Goal: Find specific page/section: Find specific page/section

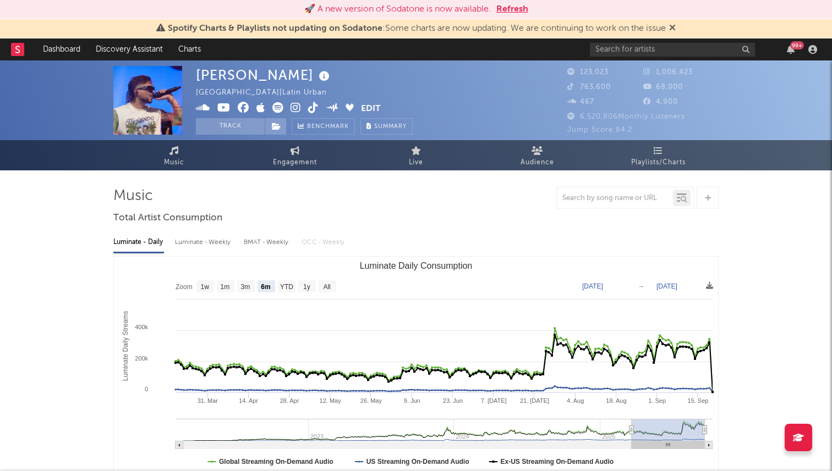
select select "6m"
click at [608, 52] on input "text" at bounding box center [672, 50] width 165 height 14
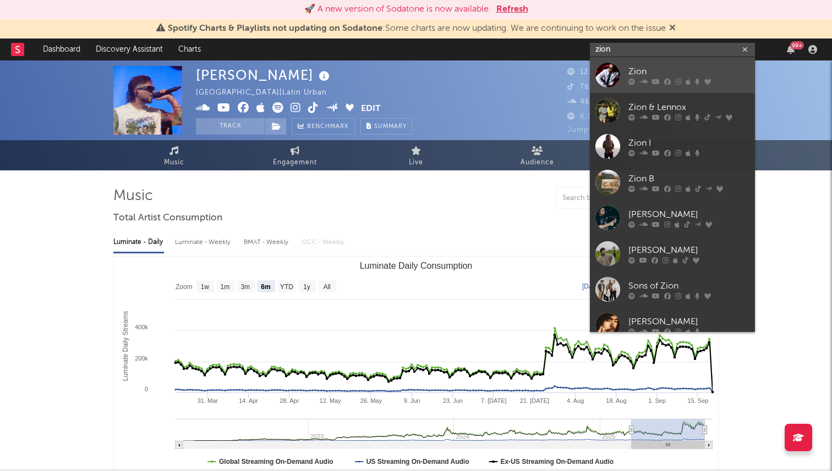
type input "zion"
click at [612, 73] on div at bounding box center [607, 75] width 25 height 25
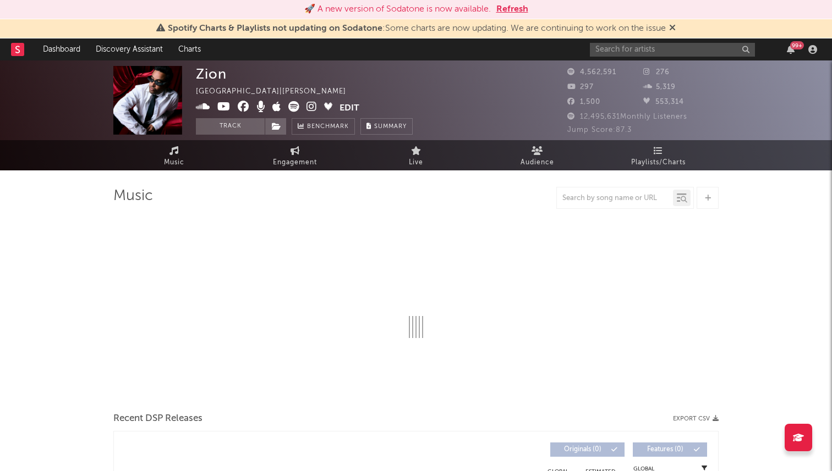
select select "6m"
